Goal: Task Accomplishment & Management: Complete application form

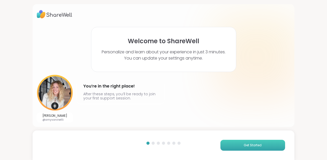
click at [238, 144] on button "Get Started" at bounding box center [252, 145] width 65 height 11
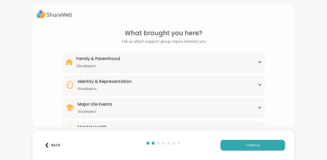
click at [189, 100] on div "Major Life Events 12 subtopics Abandonment Grief Healing Layoffs Life events Lo…" at bounding box center [163, 108] width 202 height 21
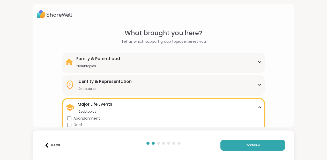
click at [190, 89] on div "Identity & Representation 10 subtopics" at bounding box center [163, 84] width 196 height 12
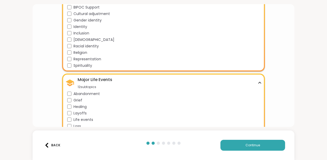
scroll to position [114, 0]
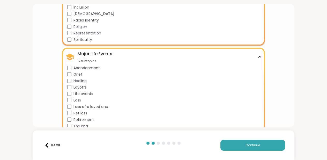
click at [72, 95] on div "Life events" at bounding box center [164, 93] width 194 height 5
click at [72, 80] on div "Healing" at bounding box center [164, 80] width 194 height 5
click at [233, 143] on button "Continue" at bounding box center [252, 145] width 65 height 11
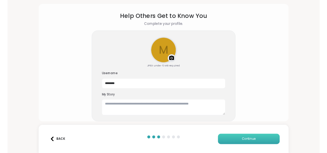
scroll to position [16, 0]
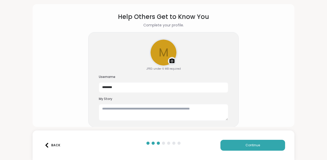
click at [171, 62] on img at bounding box center [172, 61] width 6 height 6
click at [172, 60] on img at bounding box center [172, 61] width 6 height 6
click at [182, 109] on textarea at bounding box center [163, 112] width 129 height 17
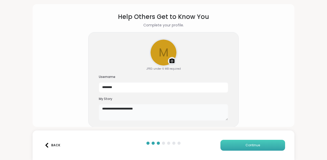
type textarea "**********"
click at [255, 145] on span "Continue" at bounding box center [252, 145] width 14 height 5
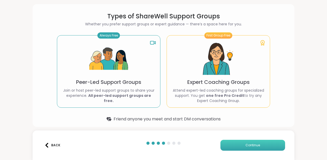
click at [252, 144] on span "Continue" at bounding box center [252, 145] width 14 height 5
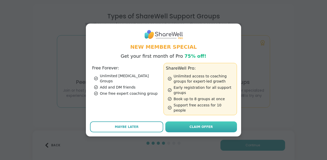
click at [210, 124] on span "Claim Offer" at bounding box center [200, 126] width 23 height 5
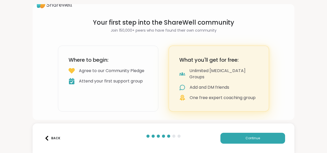
scroll to position [0, 0]
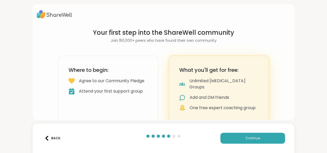
click at [125, 68] on h3 "Where to begin:" at bounding box center [108, 69] width 79 height 7
click at [123, 84] on div "Agree to our Community Pledge" at bounding box center [111, 81] width 65 height 6
click at [135, 77] on div "Where to begin: Agree to our Community Pledge Attend your first support group" at bounding box center [108, 89] width 100 height 66
click at [246, 140] on button "Continue" at bounding box center [252, 137] width 65 height 11
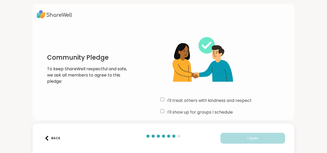
click at [165, 101] on div "I'll treat others with kindness and respect" at bounding box center [225, 100] width 130 height 6
click at [176, 137] on div at bounding box center [163, 135] width 38 height 3
click at [278, 100] on div "I'll treat others with kindness and respect" at bounding box center [225, 100] width 130 height 6
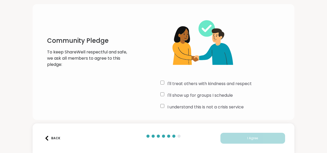
scroll to position [17, 0]
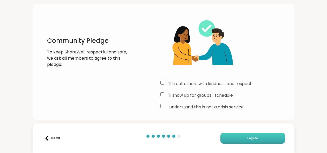
click at [233, 135] on button "I Agree" at bounding box center [252, 137] width 65 height 11
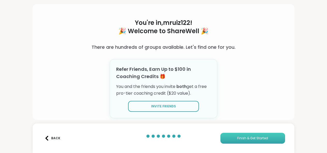
click at [233, 136] on button "Finish & Get Started" at bounding box center [252, 137] width 65 height 11
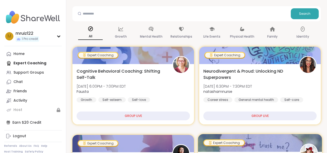
scroll to position [26, 0]
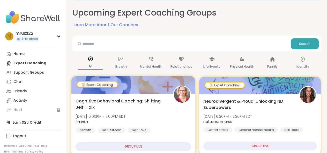
click at [130, 147] on div "GROUP LIVE" at bounding box center [133, 146] width 116 height 9
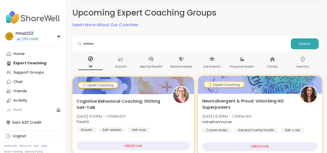
click at [253, 144] on div "GROUP LIVE" at bounding box center [260, 146] width 116 height 9
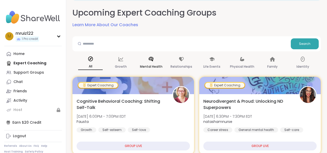
click at [151, 63] on div "Mental Health" at bounding box center [151, 62] width 25 height 19
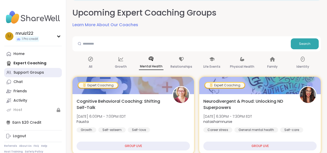
click at [35, 73] on div "Support Groups" at bounding box center [28, 72] width 31 height 5
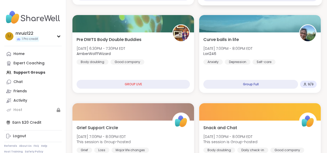
scroll to position [167, 0]
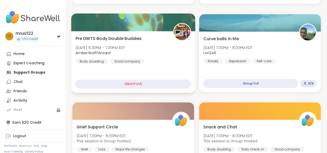
click at [184, 85] on div "GROUP LIVE" at bounding box center [133, 83] width 116 height 9
